Goal: Answer question/provide support

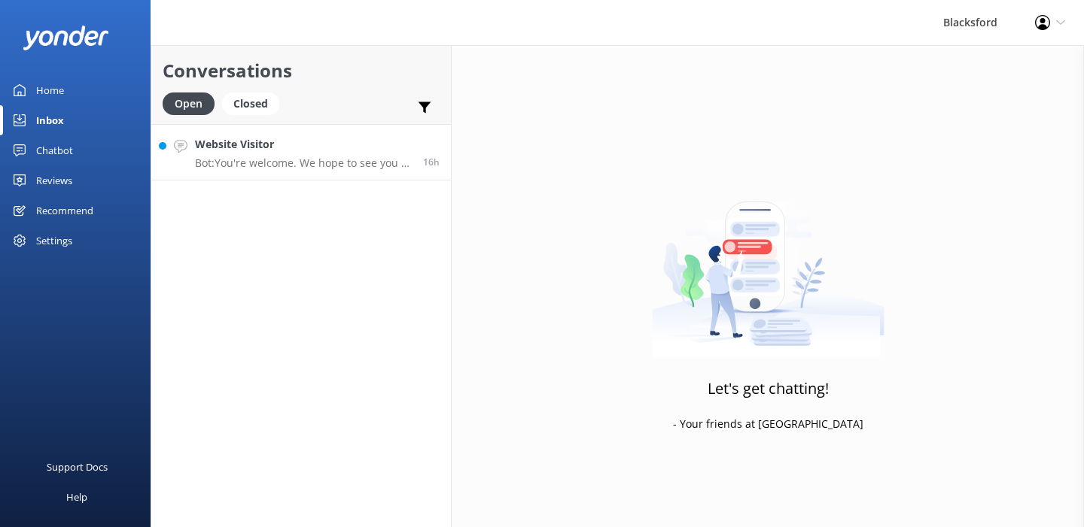
click at [359, 150] on h4 "Website Visitor" at bounding box center [303, 144] width 217 height 17
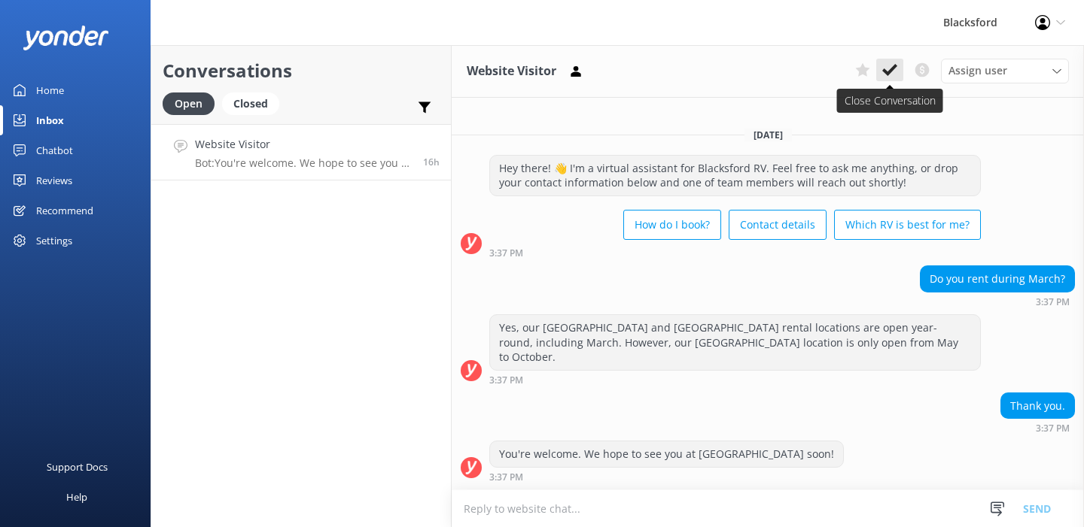
click at [889, 63] on icon at bounding box center [889, 69] width 15 height 15
